Goal: Information Seeking & Learning: Compare options

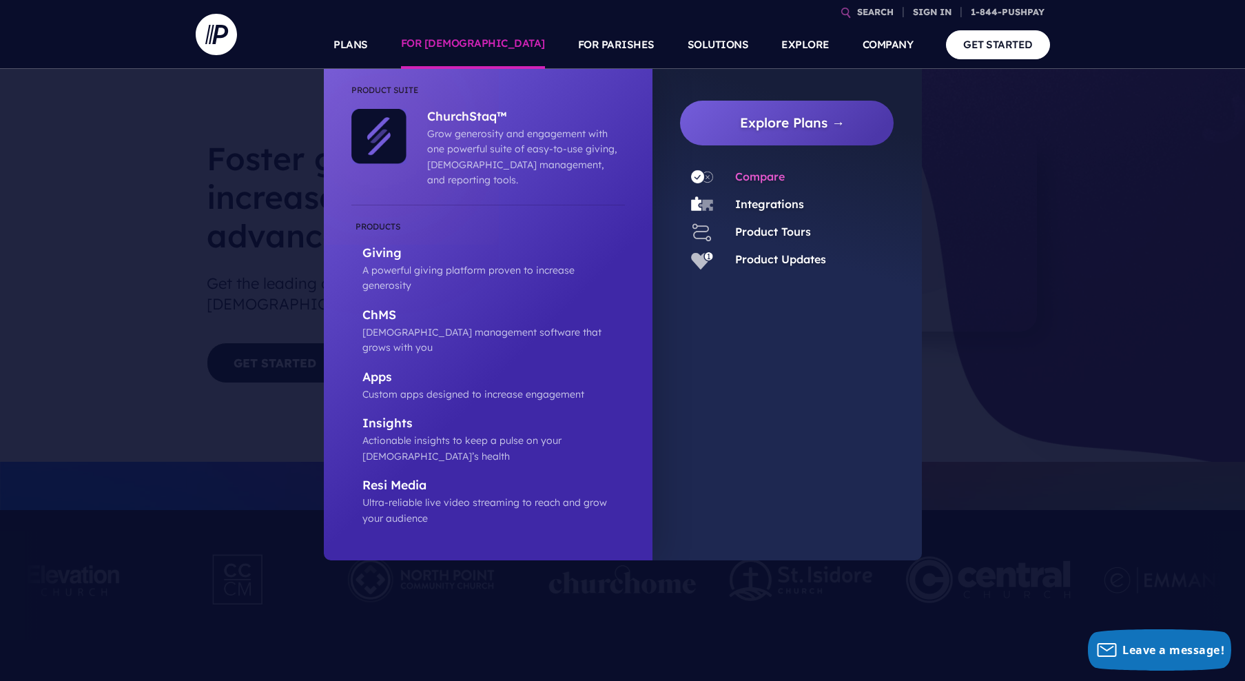
click at [754, 179] on link "Compare" at bounding box center [760, 177] width 50 height 14
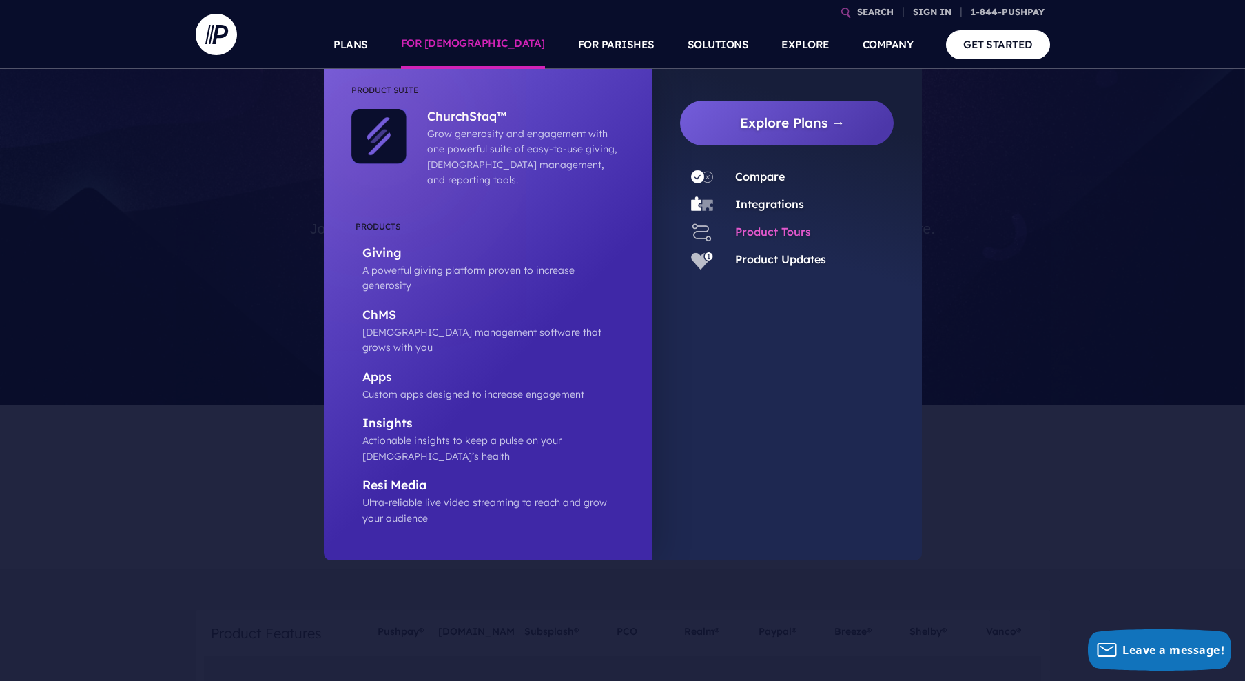
click at [748, 231] on link "Product Tours" at bounding box center [773, 232] width 76 height 14
